Goal: Information Seeking & Learning: Check status

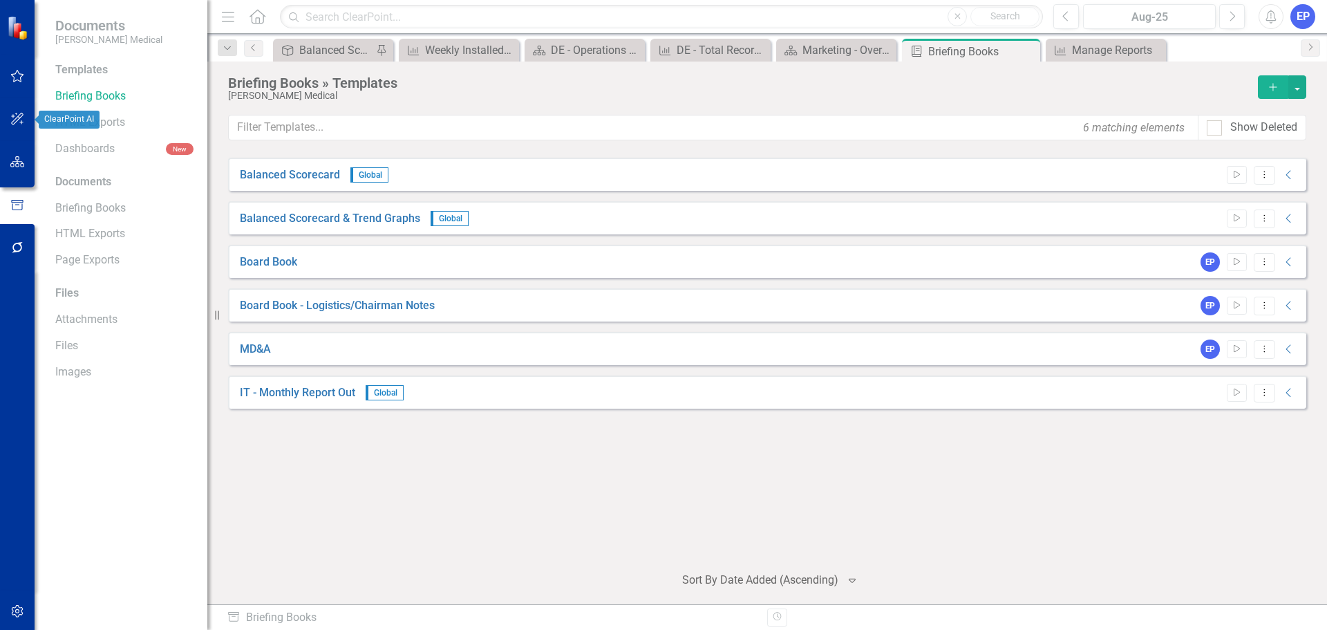
click at [8, 158] on button "button" at bounding box center [17, 162] width 31 height 29
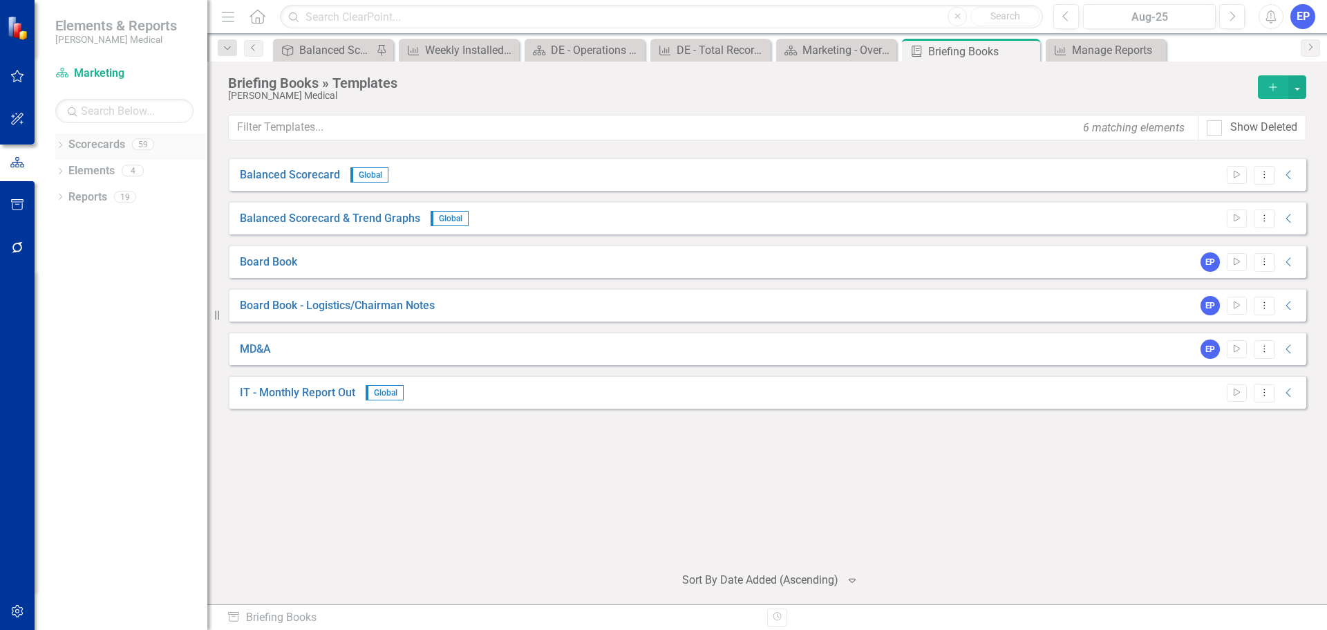
click at [62, 147] on icon "Dropdown" at bounding box center [60, 146] width 10 height 8
click at [88, 275] on link "Finance" at bounding box center [141, 276] width 131 height 16
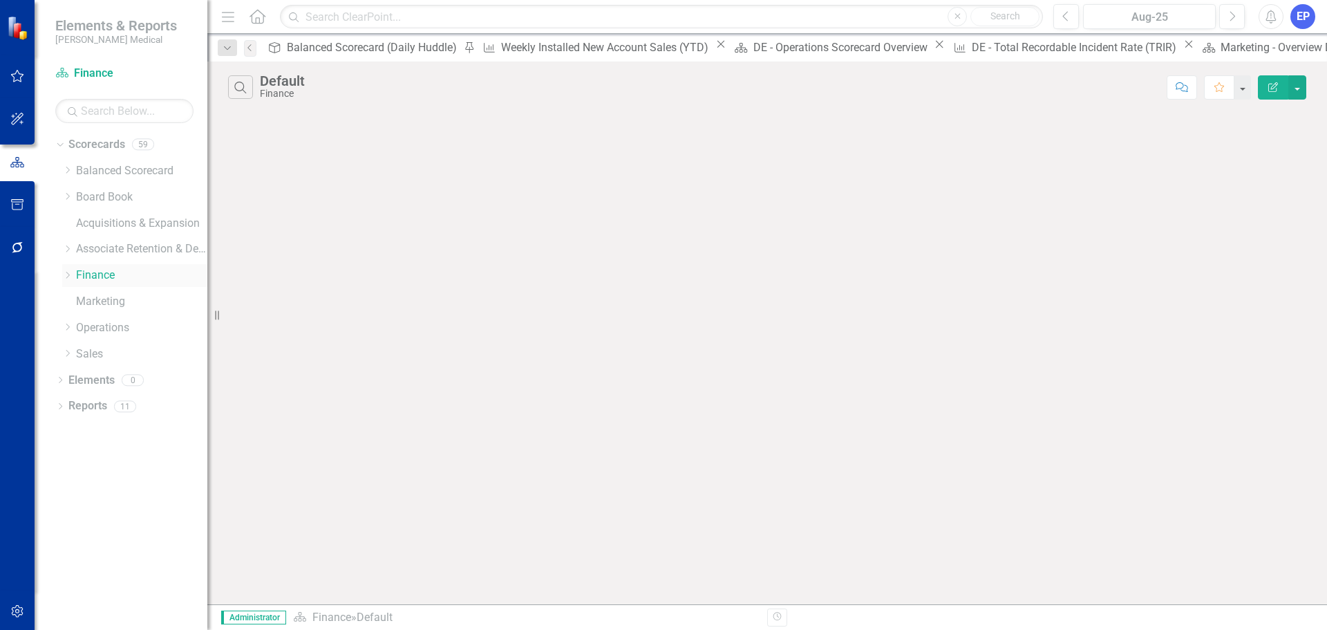
click at [65, 275] on icon "Dropdown" at bounding box center [67, 275] width 10 height 8
click at [105, 320] on link "Customer Payment" at bounding box center [141, 314] width 131 height 16
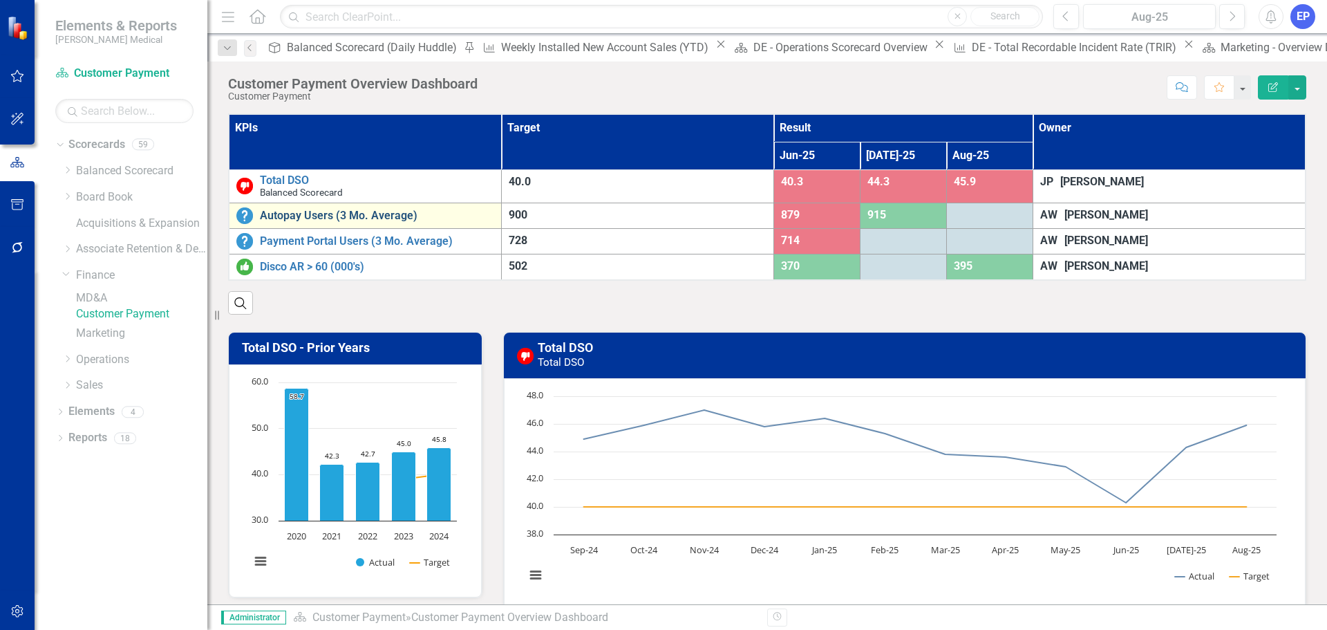
click at [377, 215] on link "Autopay Users (3 Mo. Average)" at bounding box center [377, 215] width 234 height 12
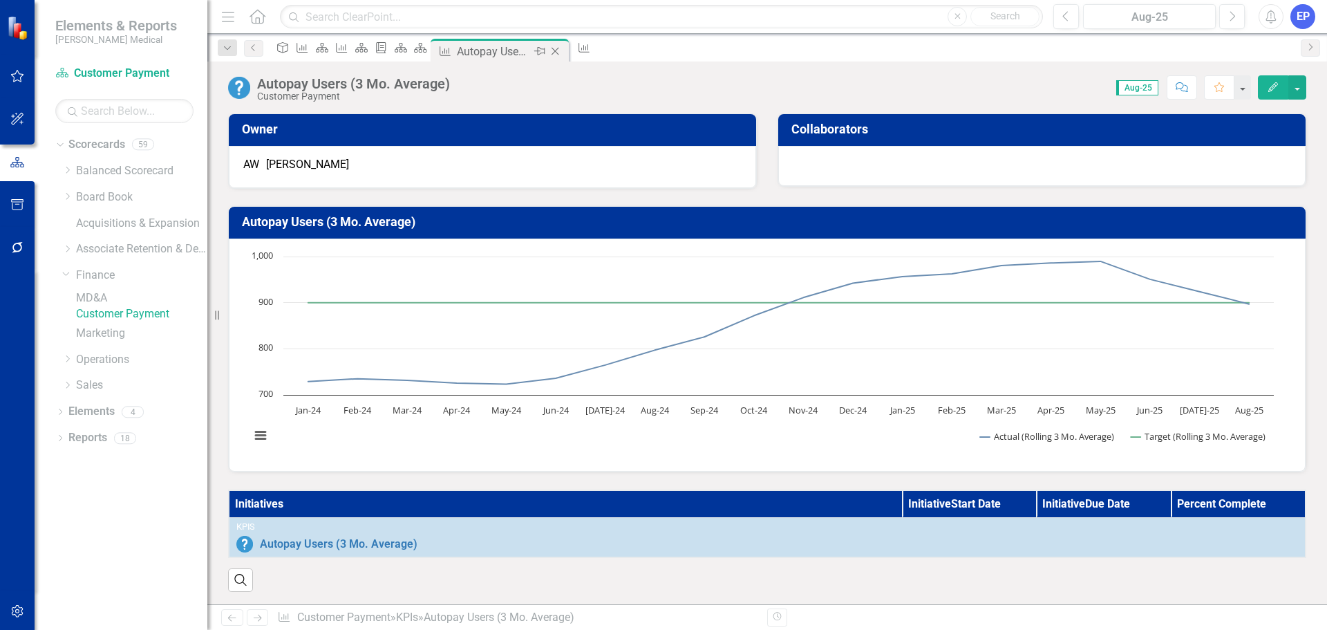
click at [562, 50] on icon "Close" at bounding box center [555, 51] width 14 height 11
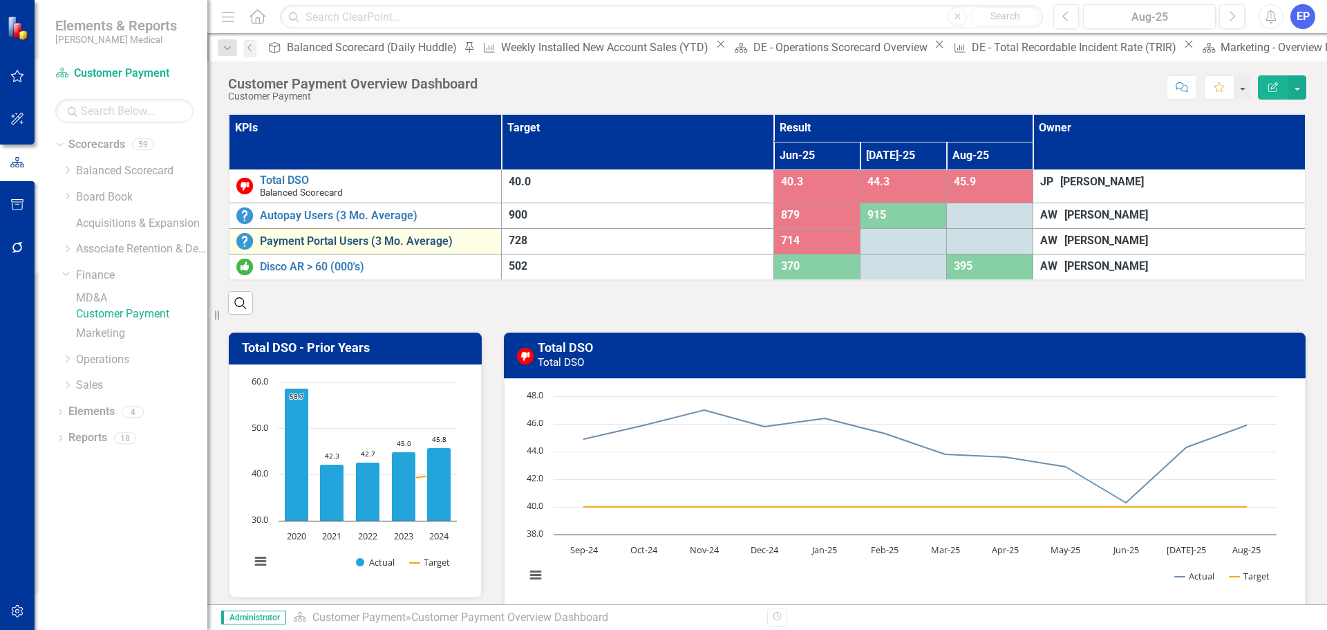
click at [330, 245] on link "Payment Portal Users (3 Mo. Average)" at bounding box center [377, 241] width 234 height 12
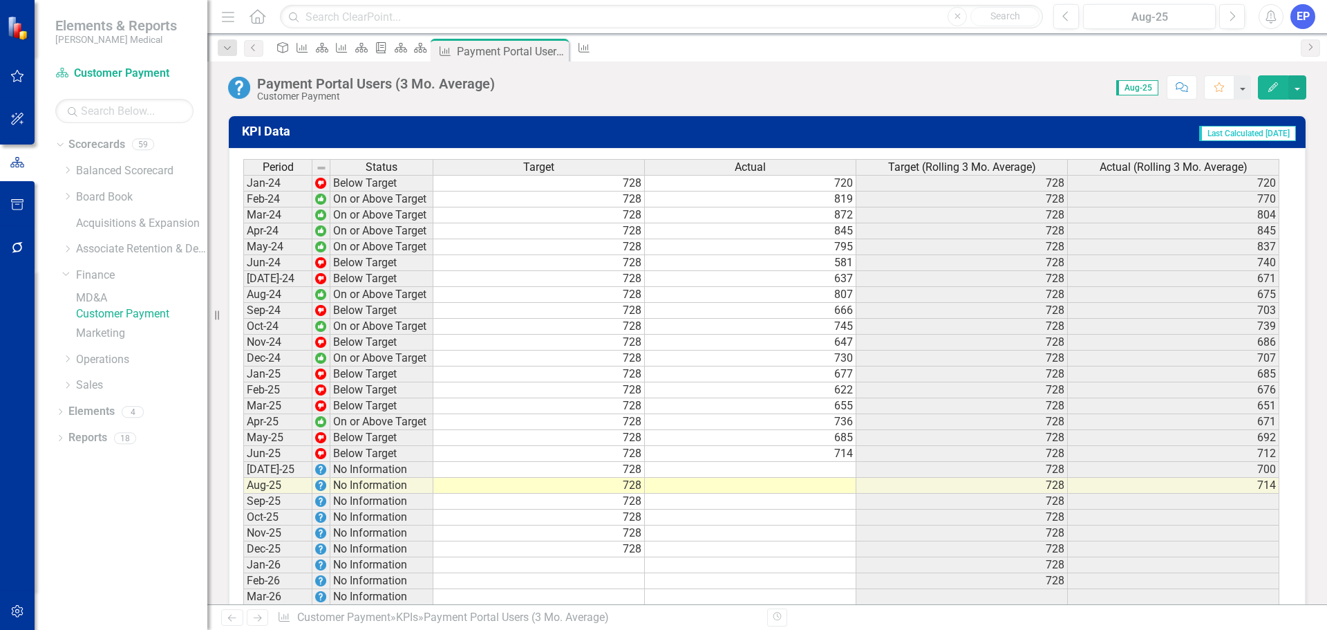
scroll to position [1139, 0]
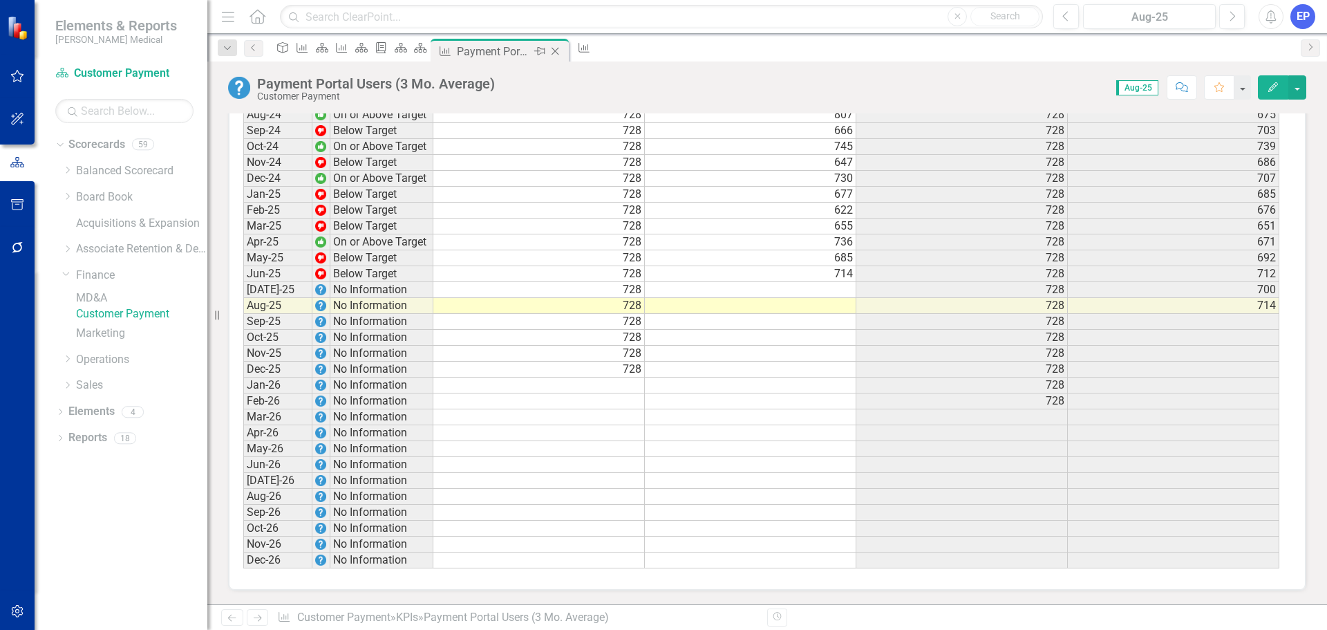
click at [562, 49] on icon "Close" at bounding box center [555, 51] width 14 height 11
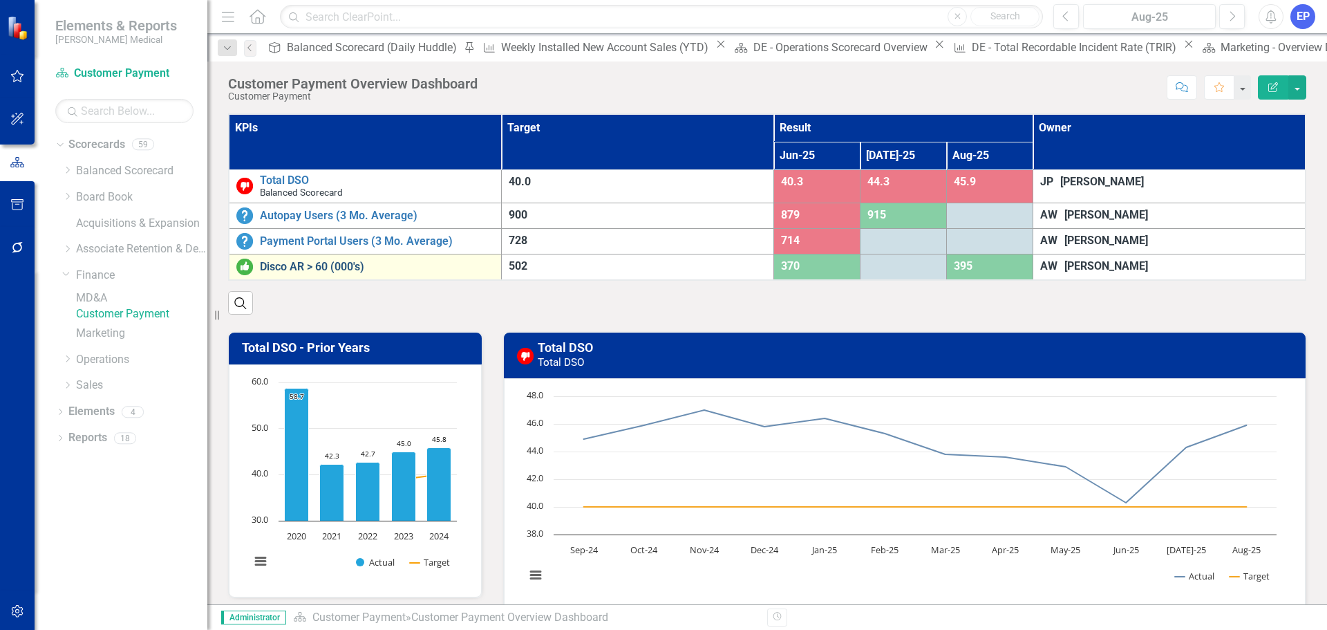
click at [314, 271] on link "Disco AR > 60 (000's)" at bounding box center [377, 267] width 234 height 12
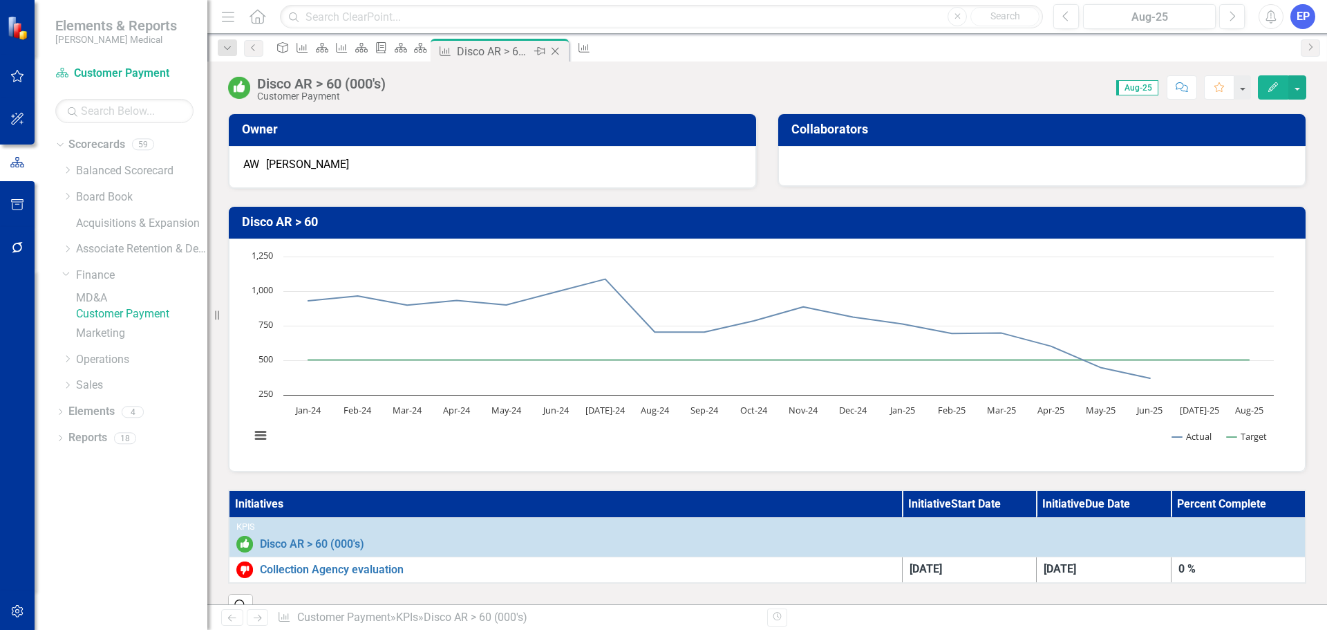
click at [562, 48] on icon "Close" at bounding box center [555, 51] width 14 height 11
